Goal: Task Accomplishment & Management: Manage account settings

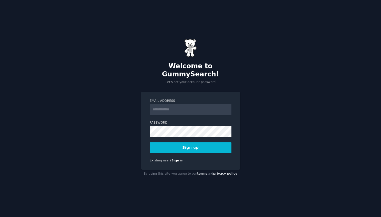
click at [173, 107] on input "Email Address" at bounding box center [191, 109] width 82 height 11
type input "*"
click at [175, 106] on input "Email Address" at bounding box center [191, 109] width 82 height 11
paste input "**********"
type input "**********"
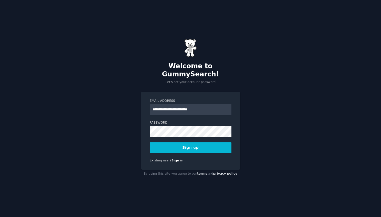
click at [232, 157] on div "**********" at bounding box center [190, 131] width 99 height 78
click at [191, 142] on button "Sign up" at bounding box center [191, 147] width 82 height 11
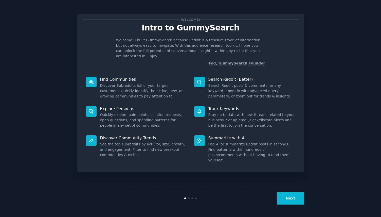
click at [292, 200] on button "Next" at bounding box center [290, 198] width 27 height 12
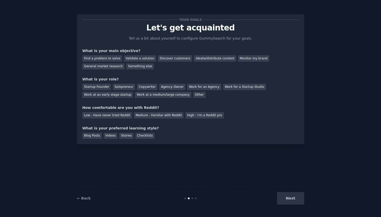
click at [291, 200] on div "Next" at bounding box center [266, 198] width 76 height 12
click at [291, 196] on div "Next" at bounding box center [266, 198] width 76 height 12
click at [290, 199] on div "Next" at bounding box center [266, 198] width 76 height 12
click at [327, 150] on div "Your goals Let's get acquainted Tell us a bit about yourself to configure Gummy…" at bounding box center [190, 108] width 367 height 203
click at [114, 68] on div "General market research" at bounding box center [103, 66] width 42 height 6
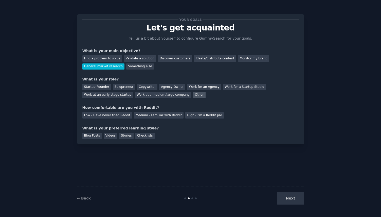
click at [193, 95] on div "Other" at bounding box center [199, 95] width 12 height 6
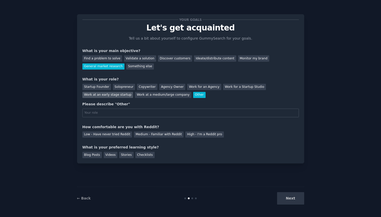
click at [117, 95] on div "Work at an early stage startup" at bounding box center [107, 95] width 51 height 6
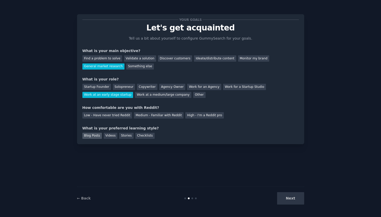
click at [95, 135] on div "Blog Posts" at bounding box center [92, 136] width 20 height 6
click at [292, 200] on div "Next" at bounding box center [266, 198] width 76 height 12
click at [286, 199] on div "Next" at bounding box center [266, 198] width 76 height 12
click at [291, 199] on div "Next" at bounding box center [266, 198] width 76 height 12
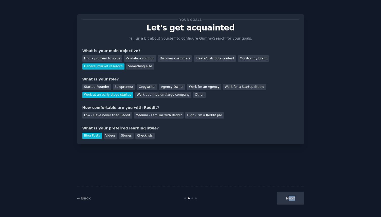
click at [290, 197] on div "Next" at bounding box center [266, 198] width 76 height 12
click at [113, 114] on div "Low - Have never tried Reddit" at bounding box center [107, 115] width 50 height 6
click at [288, 202] on button "Next" at bounding box center [290, 198] width 27 height 12
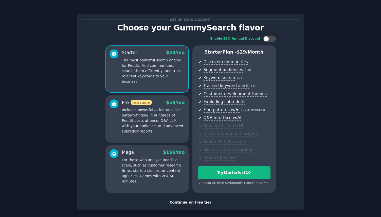
click at [139, 113] on p "Includes powerful AI features like pattern-finding in hundreds of Reddit posts …" at bounding box center [153, 120] width 63 height 27
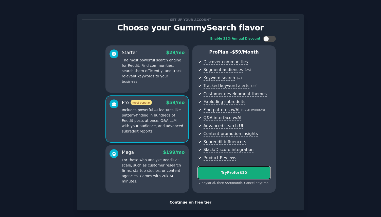
click at [228, 171] on div "Try Pro for $10" at bounding box center [234, 172] width 72 height 5
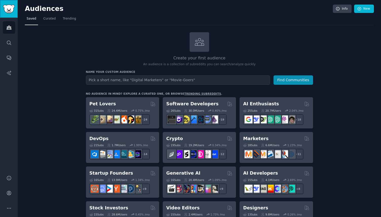
click at [9, 7] on img "Sidebar" at bounding box center [9, 9] width 12 height 9
click at [7, 193] on icon "Sidebar" at bounding box center [8, 192] width 5 height 5
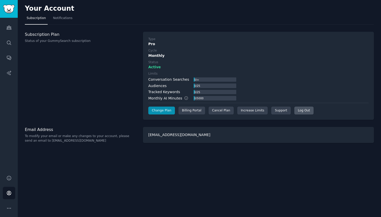
click at [303, 112] on div "Log Out" at bounding box center [303, 110] width 19 height 8
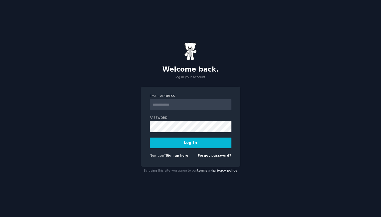
click at [201, 103] on input "Email Address" at bounding box center [191, 104] width 82 height 11
click at [167, 104] on input "Email Address" at bounding box center [191, 104] width 82 height 11
paste input "**********"
type input "**********"
click at [285, 133] on div "**********" at bounding box center [190, 108] width 381 height 217
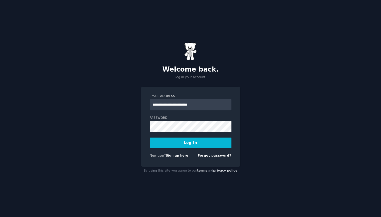
click at [217, 147] on button "Log In" at bounding box center [191, 142] width 82 height 11
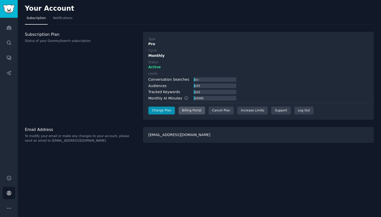
click at [195, 111] on div "Billing Portal" at bounding box center [192, 110] width 27 height 8
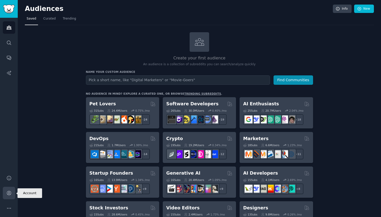
click at [7, 190] on icon "Sidebar" at bounding box center [8, 192] width 5 height 5
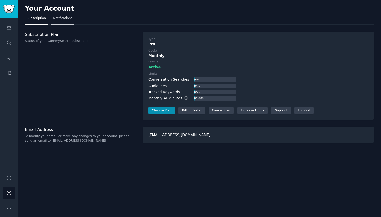
click at [66, 18] on span "Notifications" at bounding box center [63, 18] width 20 height 5
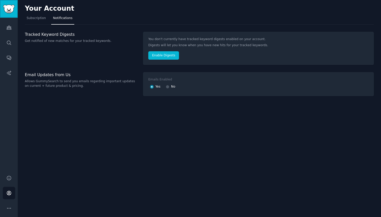
click at [11, 8] on img "Sidebar" at bounding box center [9, 9] width 12 height 9
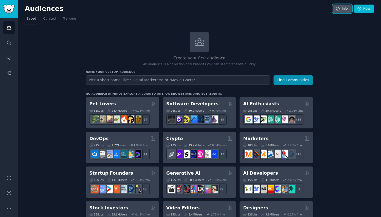
click at [339, 7] on icon at bounding box center [338, 9] width 5 height 5
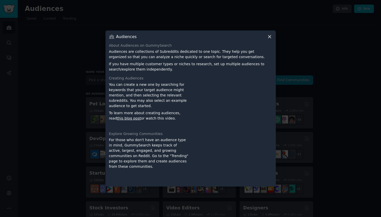
drag, startPoint x: 270, startPoint y: 37, endPoint x: 256, endPoint y: 41, distance: 14.4
click at [270, 37] on icon at bounding box center [269, 36] width 3 height 3
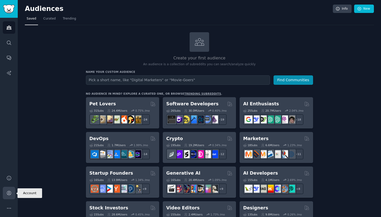
click at [9, 191] on icon "Sidebar" at bounding box center [8, 192] width 5 height 5
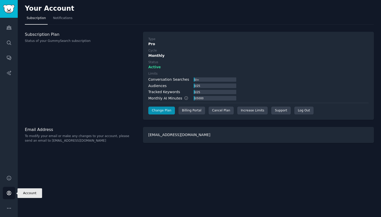
click at [5, 192] on link "Account" at bounding box center [9, 193] width 12 height 12
click at [296, 108] on div "Log Out" at bounding box center [303, 110] width 19 height 8
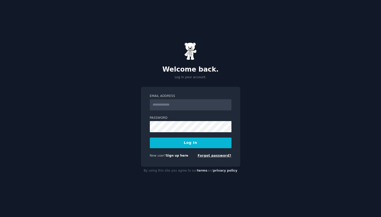
click at [211, 155] on link "Forgot password?" at bounding box center [215, 156] width 34 height 4
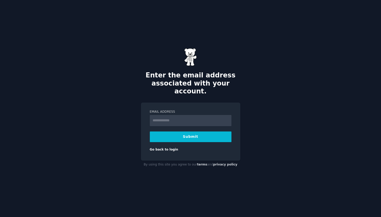
click at [171, 116] on input "Email Address" at bounding box center [191, 120] width 82 height 11
type input "**********"
click at [195, 154] on div "**********" at bounding box center [190, 131] width 99 height 58
click at [191, 132] on button "Submit" at bounding box center [191, 136] width 82 height 11
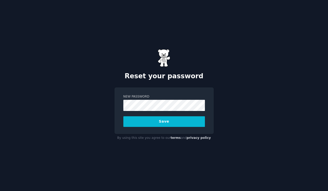
click at [164, 122] on button "Save" at bounding box center [164, 121] width 82 height 11
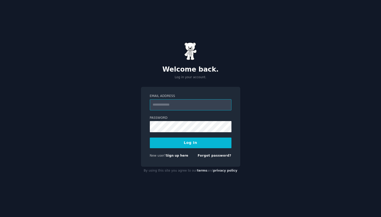
type input "**********"
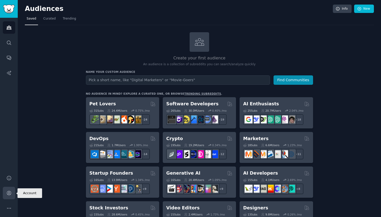
click at [7, 194] on icon "Sidebar" at bounding box center [8, 192] width 5 height 5
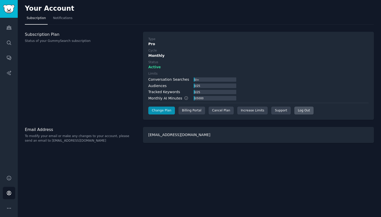
click at [298, 109] on div "Log Out" at bounding box center [303, 110] width 19 height 8
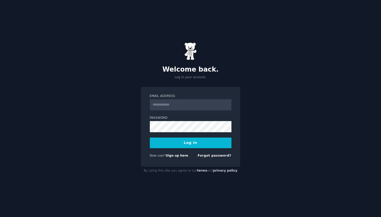
click at [290, 114] on div "Welcome back. Log in your account. Email Address Password Log In New user? Sign…" at bounding box center [190, 108] width 381 height 217
